Goal: Transaction & Acquisition: Purchase product/service

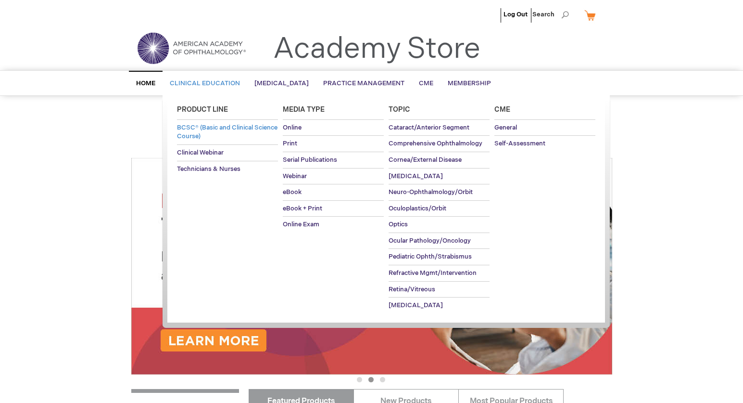
click at [206, 137] on span "BCSC® (Basic and Clinical Science Course)" at bounding box center [227, 132] width 101 height 17
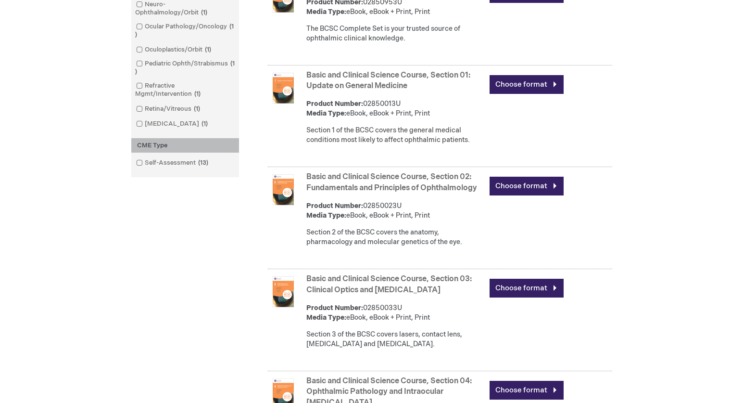
scroll to position [461, 0]
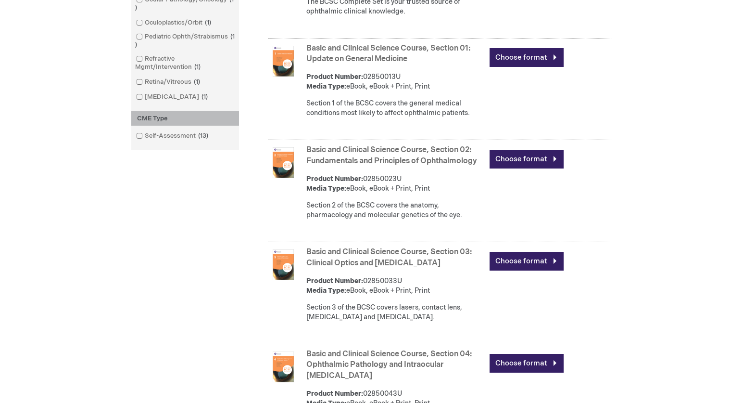
click at [355, 57] on link "Basic and Clinical Science Course, Section 01: Update on General Medicine" at bounding box center [388, 54] width 164 height 20
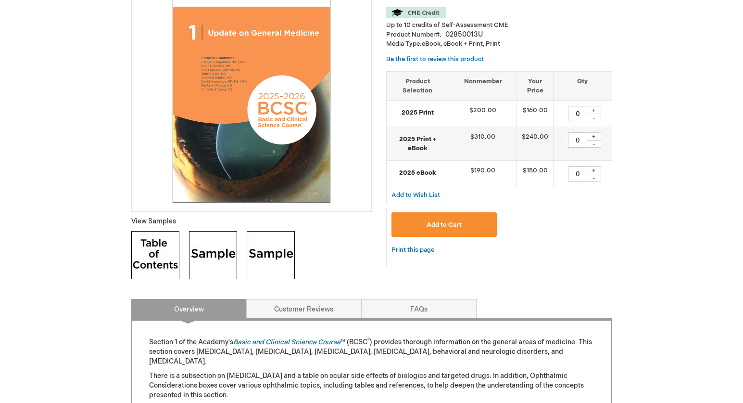
scroll to position [186, 0]
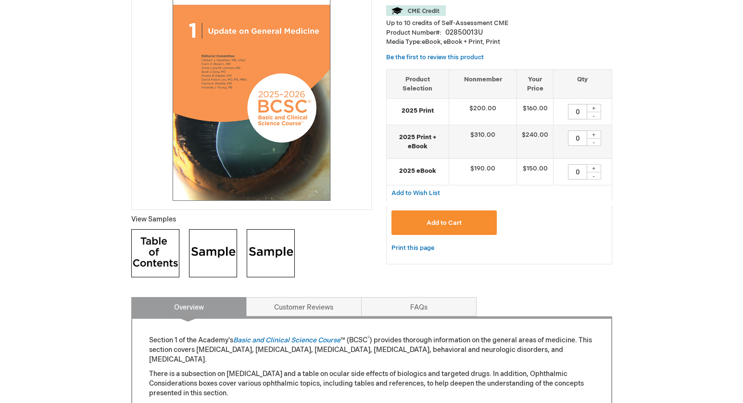
click at [227, 258] on img at bounding box center [213, 253] width 48 height 48
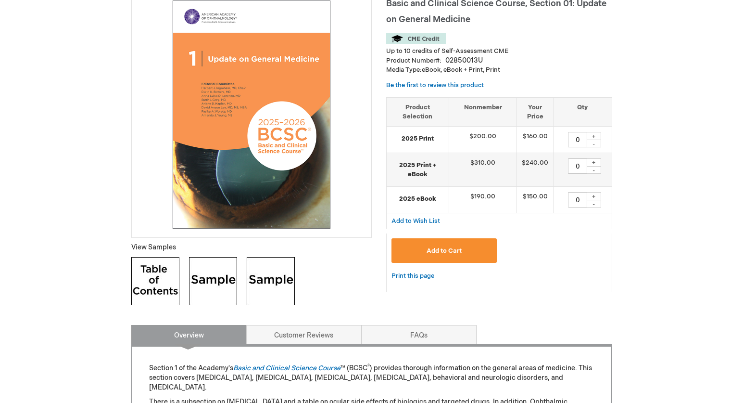
scroll to position [137, 0]
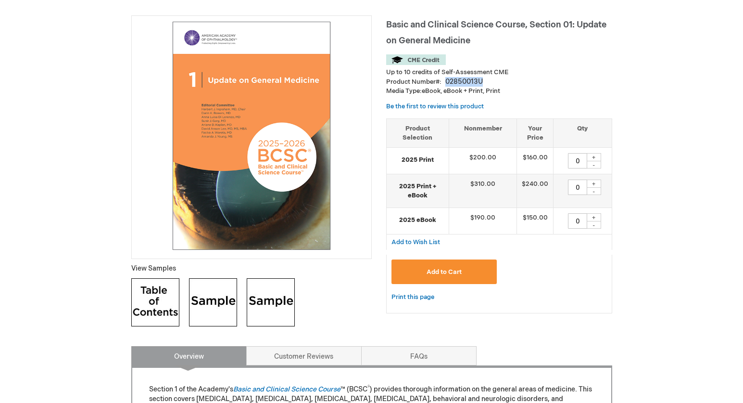
drag, startPoint x: 481, startPoint y: 80, endPoint x: 445, endPoint y: 81, distance: 35.1
click at [445, 81] on div "02850013U" at bounding box center [464, 82] width 38 height 10
copy div "02850013U"
drag, startPoint x: 614, startPoint y: 84, endPoint x: 606, endPoint y: 87, distance: 9.0
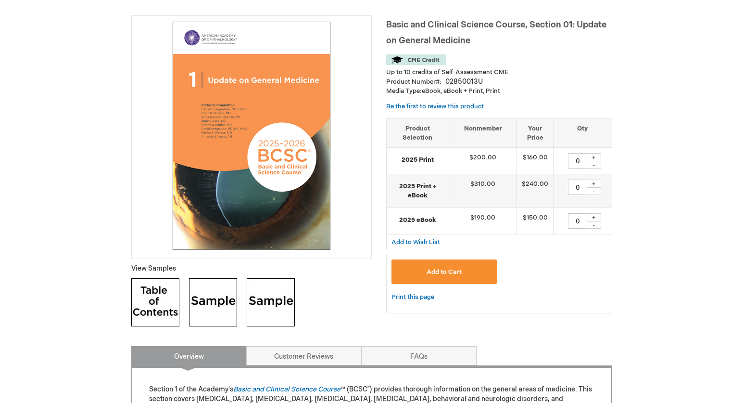
click at [216, 302] on img at bounding box center [213, 302] width 48 height 48
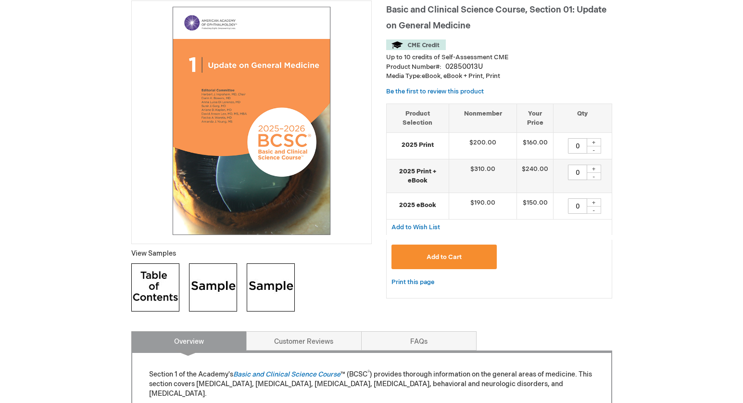
scroll to position [223, 0]
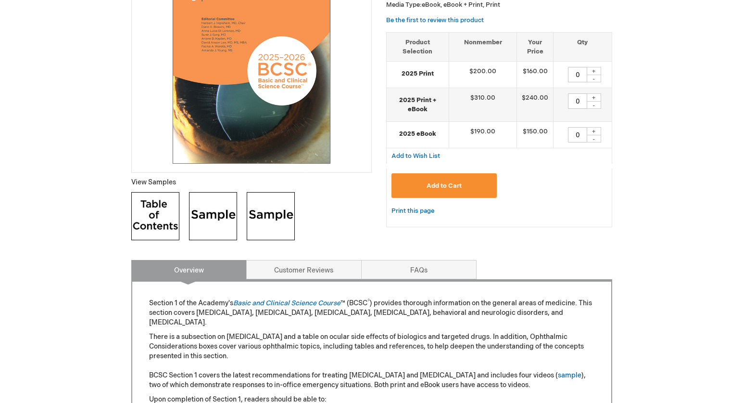
click at [219, 217] on img at bounding box center [213, 216] width 48 height 48
click at [343, 220] on div "Basic and Clinical Science Course, Section 01: Update on General Medicine View …" at bounding box center [251, 88] width 241 height 318
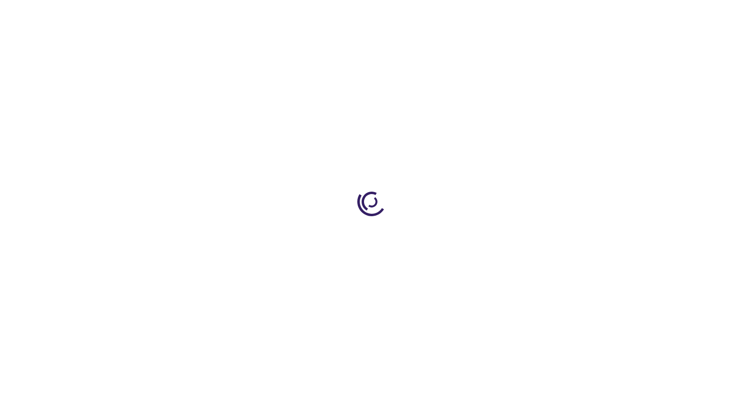
scroll to position [223, 0]
type input "0"
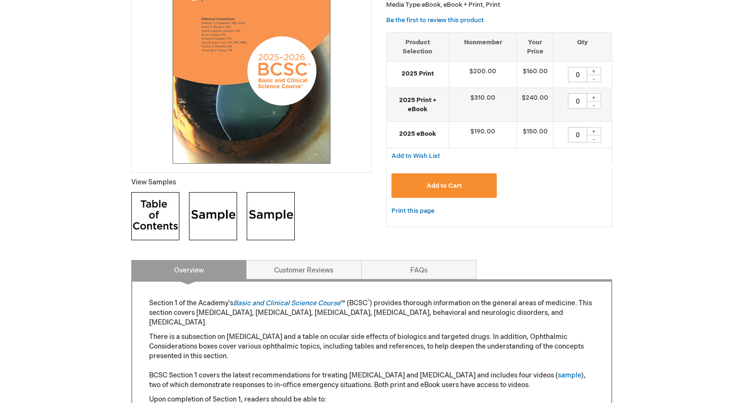
click at [210, 226] on img at bounding box center [213, 216] width 48 height 48
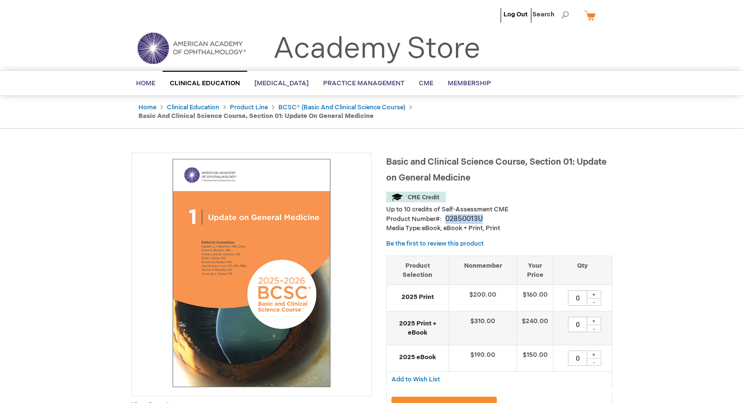
drag, startPoint x: 483, startPoint y: 218, endPoint x: 446, endPoint y: 216, distance: 37.1
click at [446, 216] on div "Product Number 02850013U" at bounding box center [499, 219] width 226 height 10
copy div "02850013U"
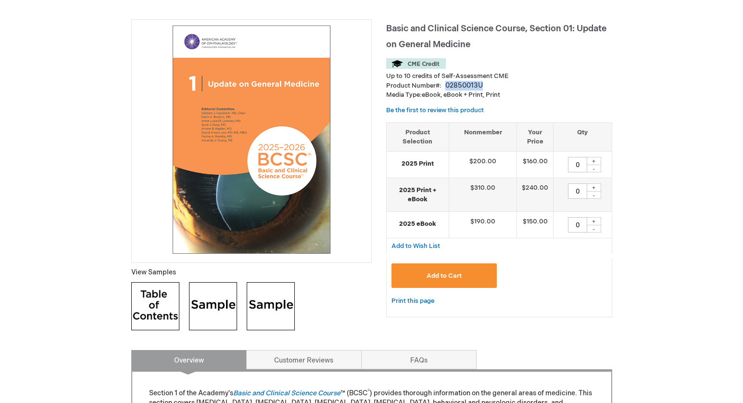
scroll to position [134, 0]
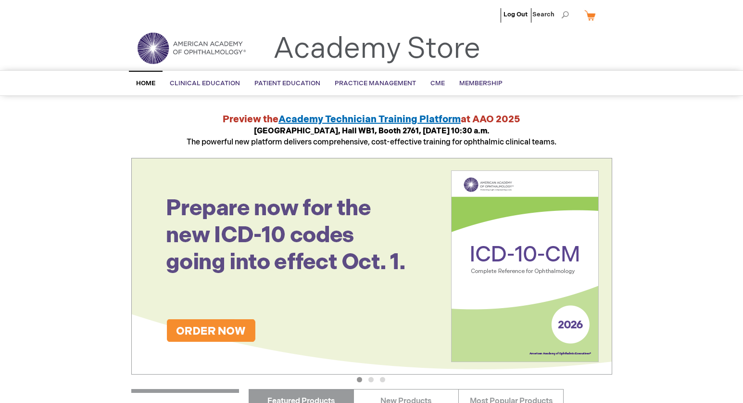
scroll to position [0, 0]
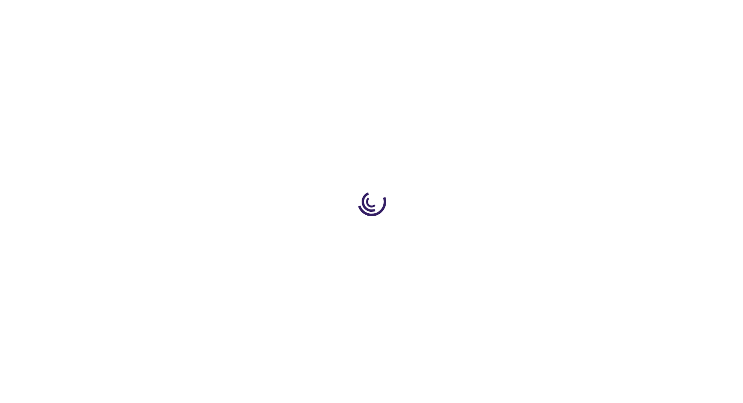
scroll to position [134, 0]
type input "0"
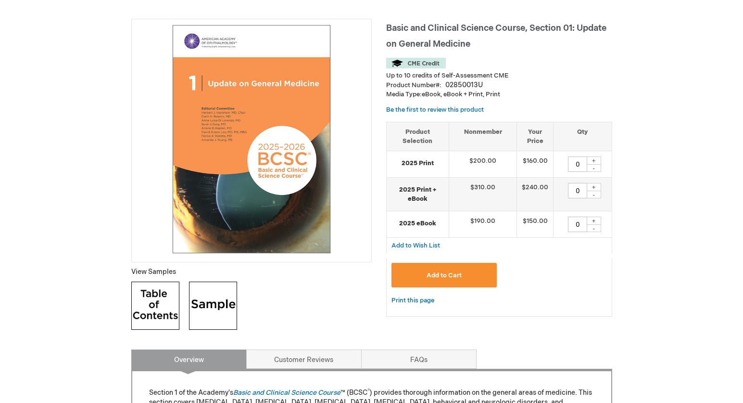
click at [209, 298] on img at bounding box center [213, 305] width 48 height 48
